Goal: Navigation & Orientation: Find specific page/section

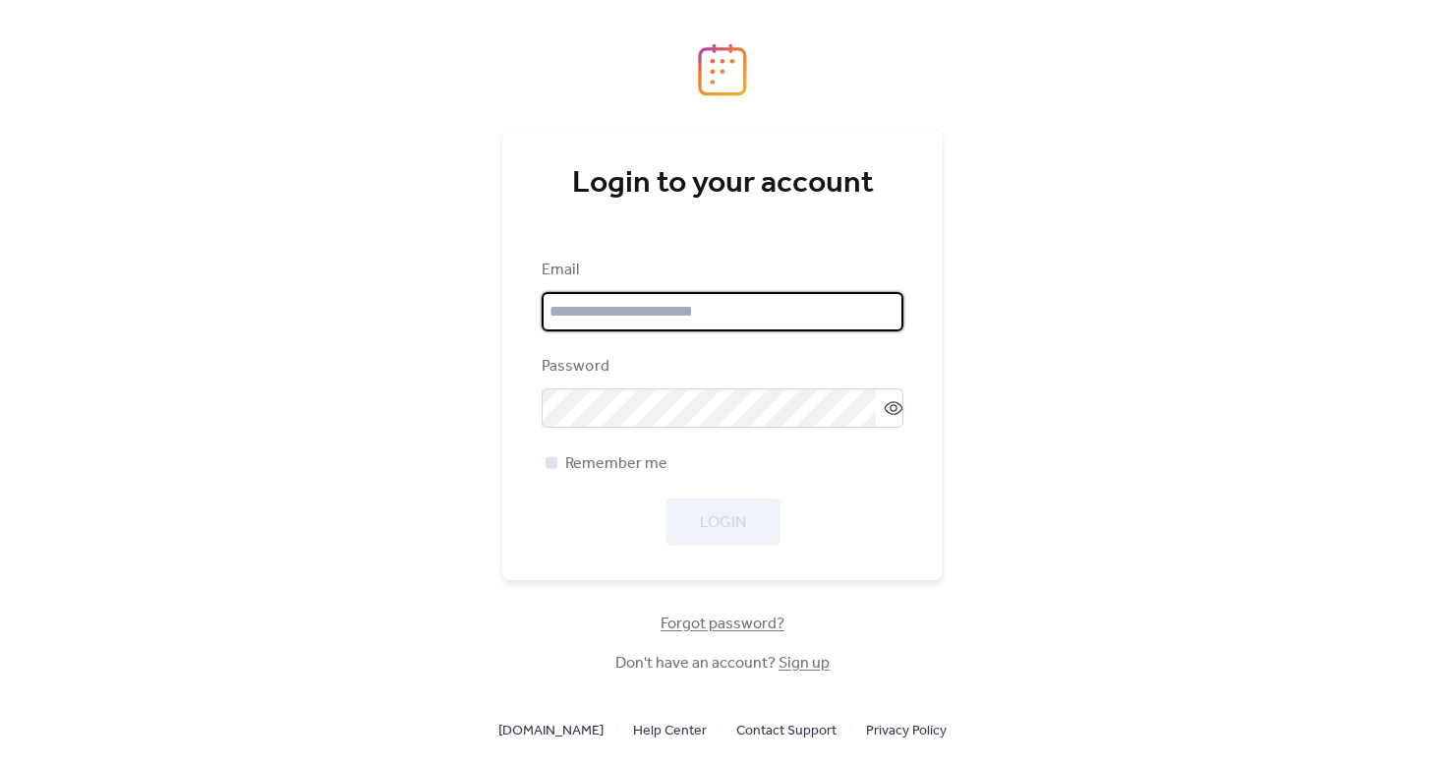
type input "**********"
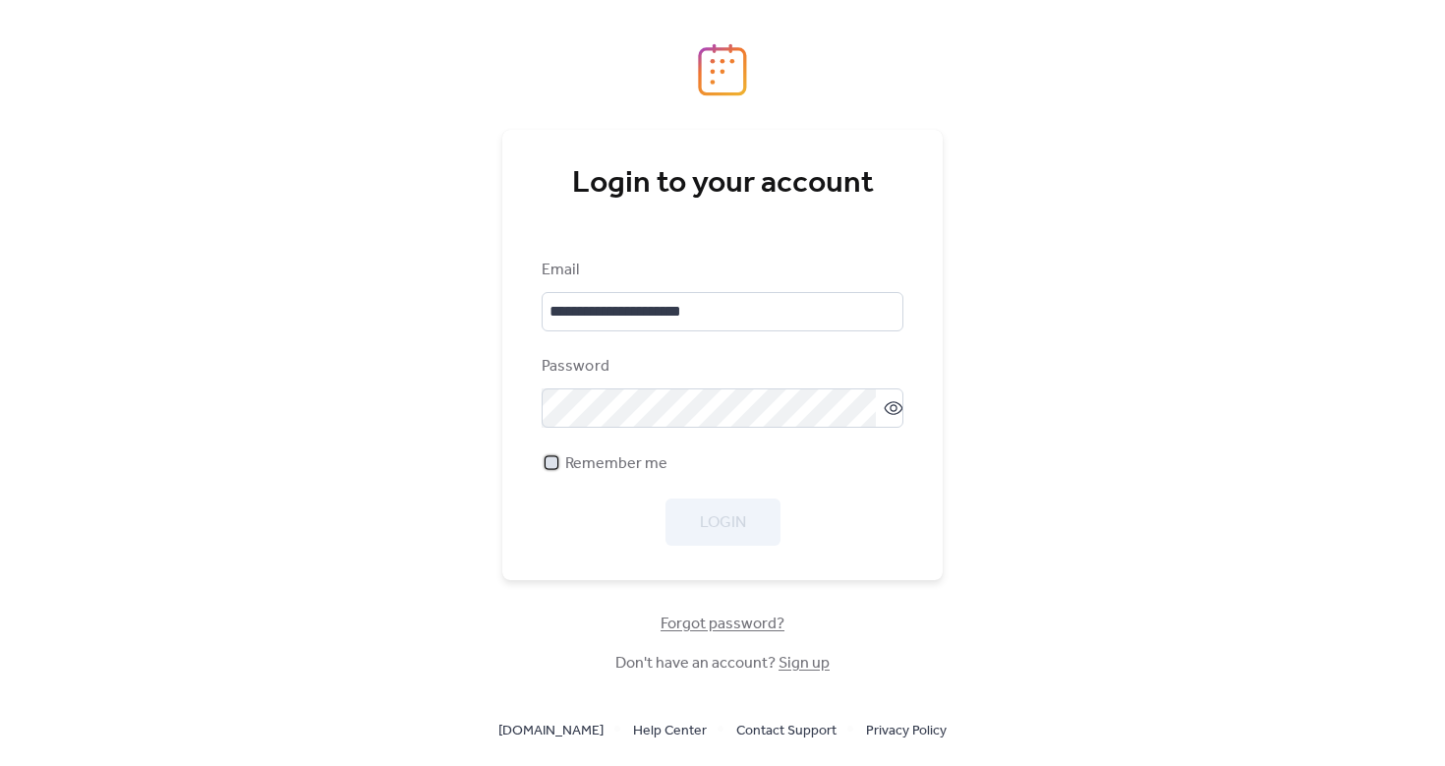
click at [569, 457] on span "Remember me" at bounding box center [616, 464] width 102 height 24
click at [709, 530] on span "Login" at bounding box center [723, 523] width 46 height 24
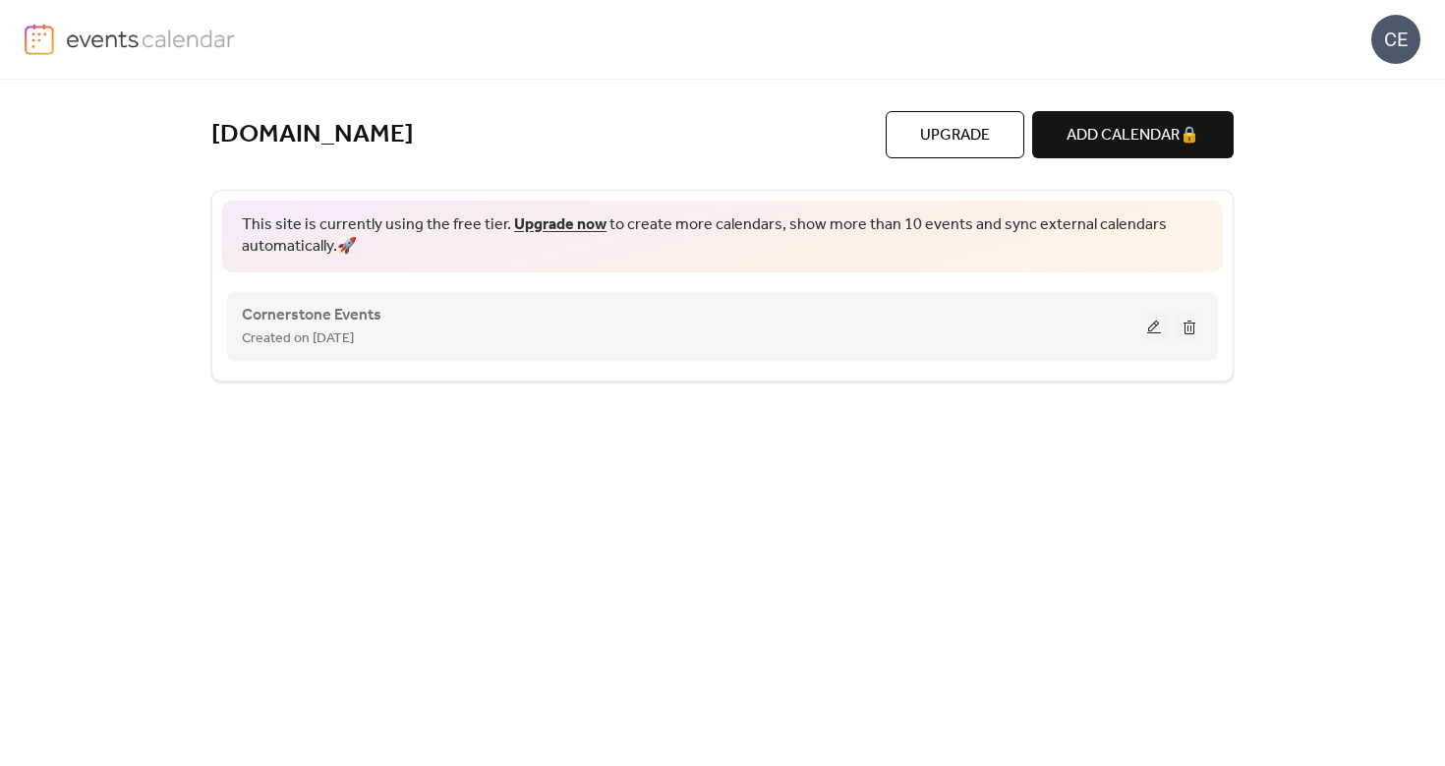
click at [486, 330] on div "Created on [DATE]" at bounding box center [691, 338] width 898 height 24
click at [363, 316] on span "Cornerstone Events" at bounding box center [312, 316] width 140 height 24
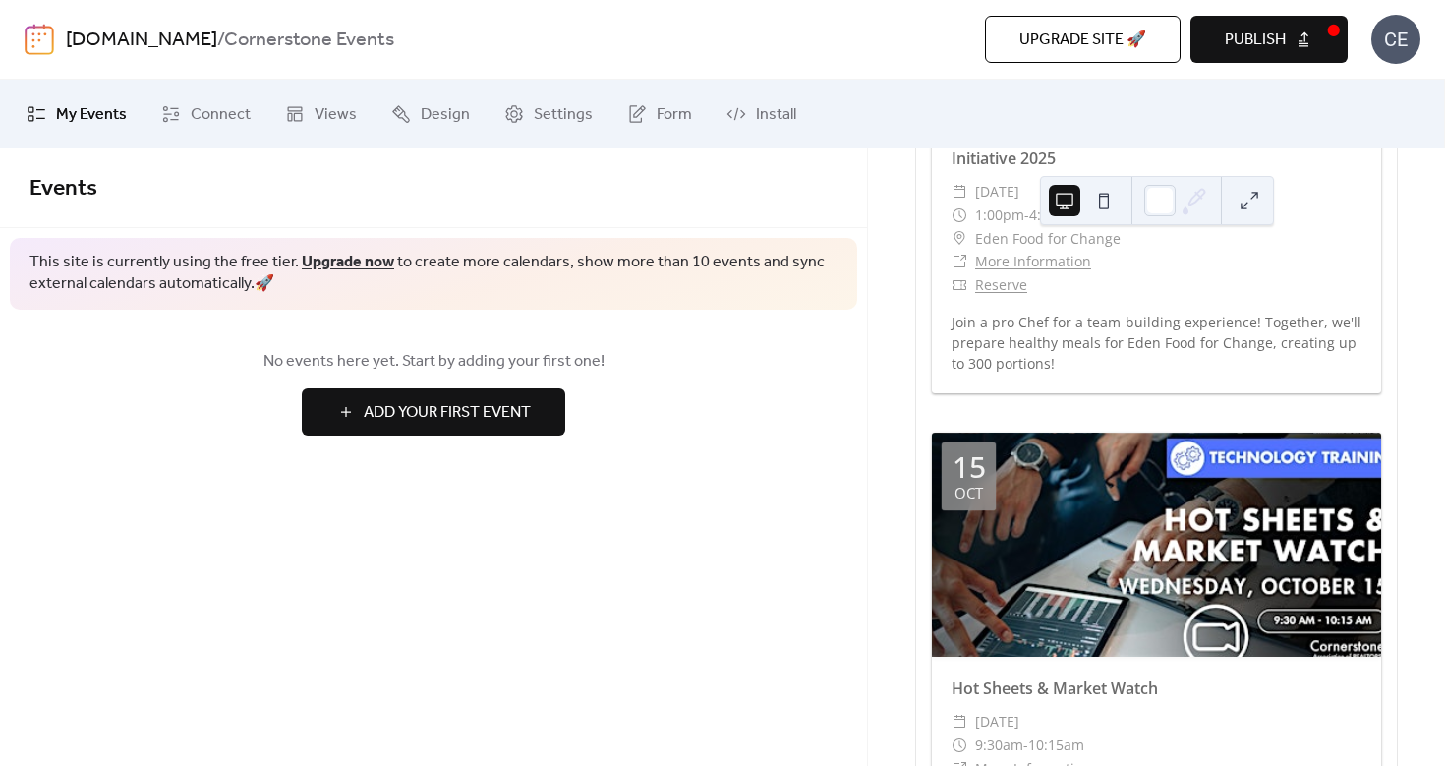
scroll to position [4103, 0]
